Goal: Task Accomplishment & Management: Use online tool/utility

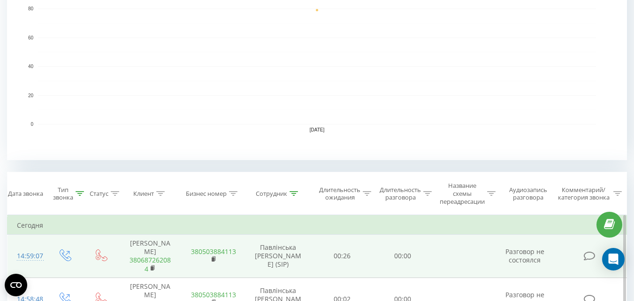
scroll to position [282, 0]
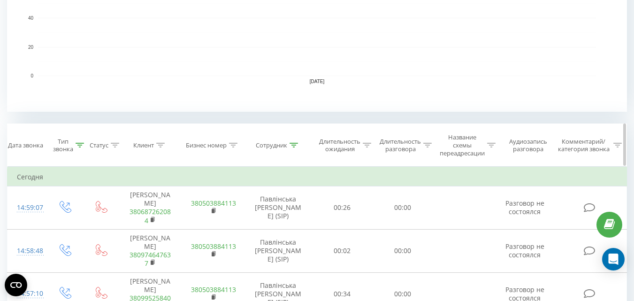
click at [285, 144] on div "Сотрудник" at bounding box center [271, 145] width 31 height 8
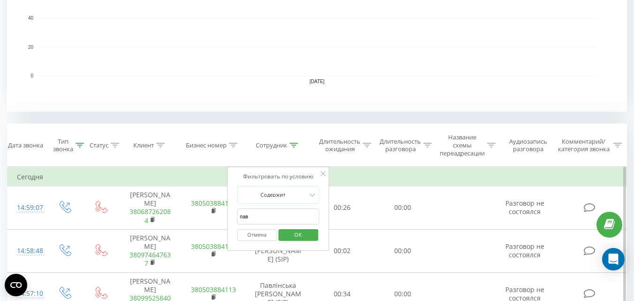
drag, startPoint x: 278, startPoint y: 208, endPoint x: 236, endPoint y: 211, distance: 41.9
click at [236, 211] on div "Фильтровать по условию Содержит пав Отмена OK" at bounding box center [278, 209] width 102 height 84
click at [289, 237] on span "OK" at bounding box center [298, 234] width 26 height 15
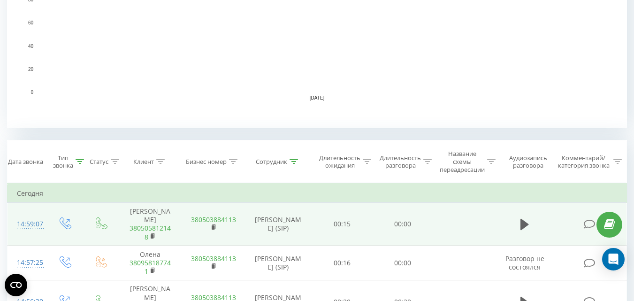
scroll to position [282, 0]
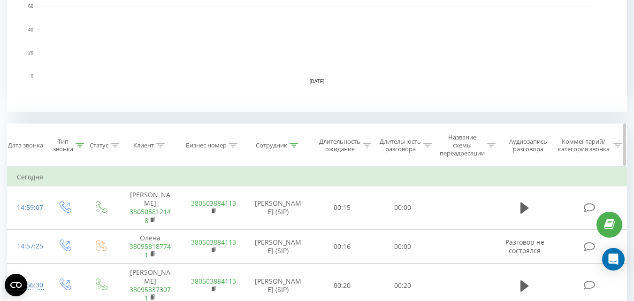
click at [279, 145] on div "Сотрудник" at bounding box center [271, 145] width 31 height 8
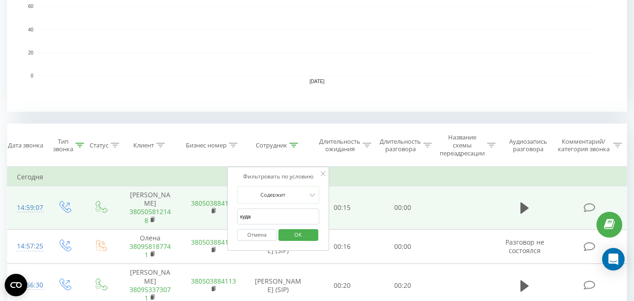
drag, startPoint x: 258, startPoint y: 217, endPoint x: 222, endPoint y: 214, distance: 36.2
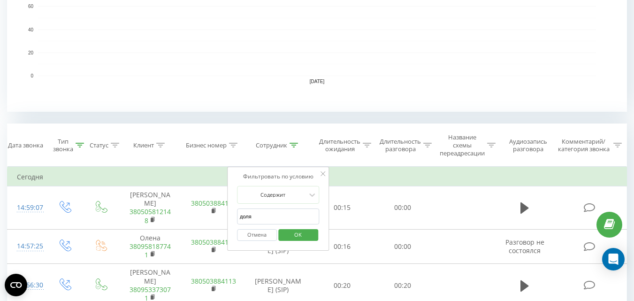
click at [313, 235] on button "OK" at bounding box center [298, 235] width 40 height 12
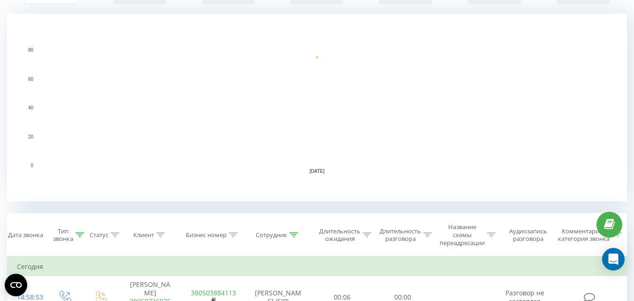
scroll to position [328, 0]
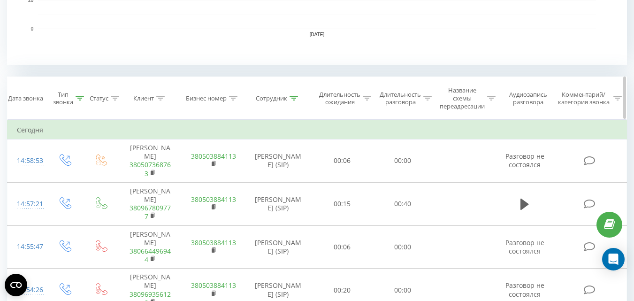
click at [282, 94] on div "Сотрудник" at bounding box center [271, 98] width 31 height 8
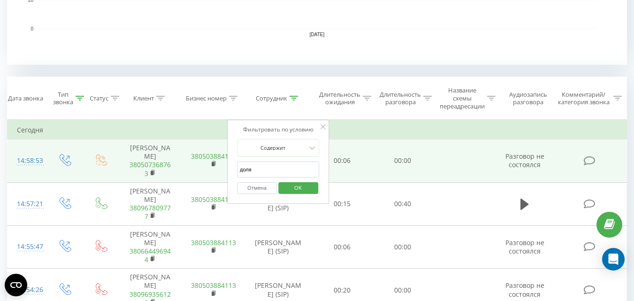
drag, startPoint x: 274, startPoint y: 170, endPoint x: 198, endPoint y: 170, distance: 76.5
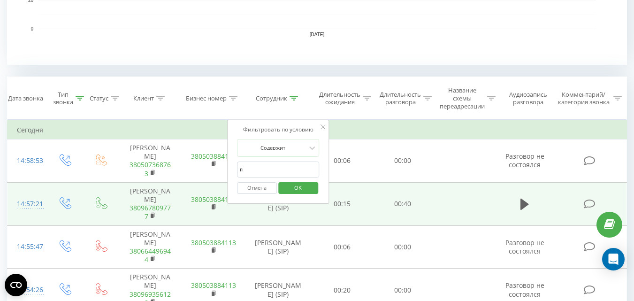
drag, startPoint x: 229, startPoint y: 174, endPoint x: 220, endPoint y: 174, distance: 9.9
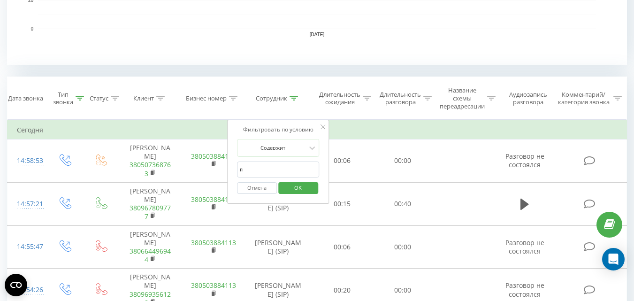
type input "пав"
click at [297, 191] on span "OK" at bounding box center [298, 187] width 26 height 15
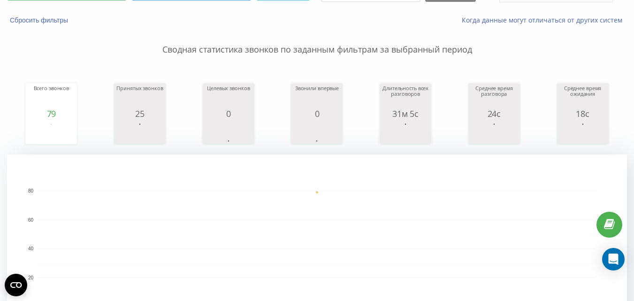
scroll to position [38, 0]
